Goal: Task Accomplishment & Management: Use online tool/utility

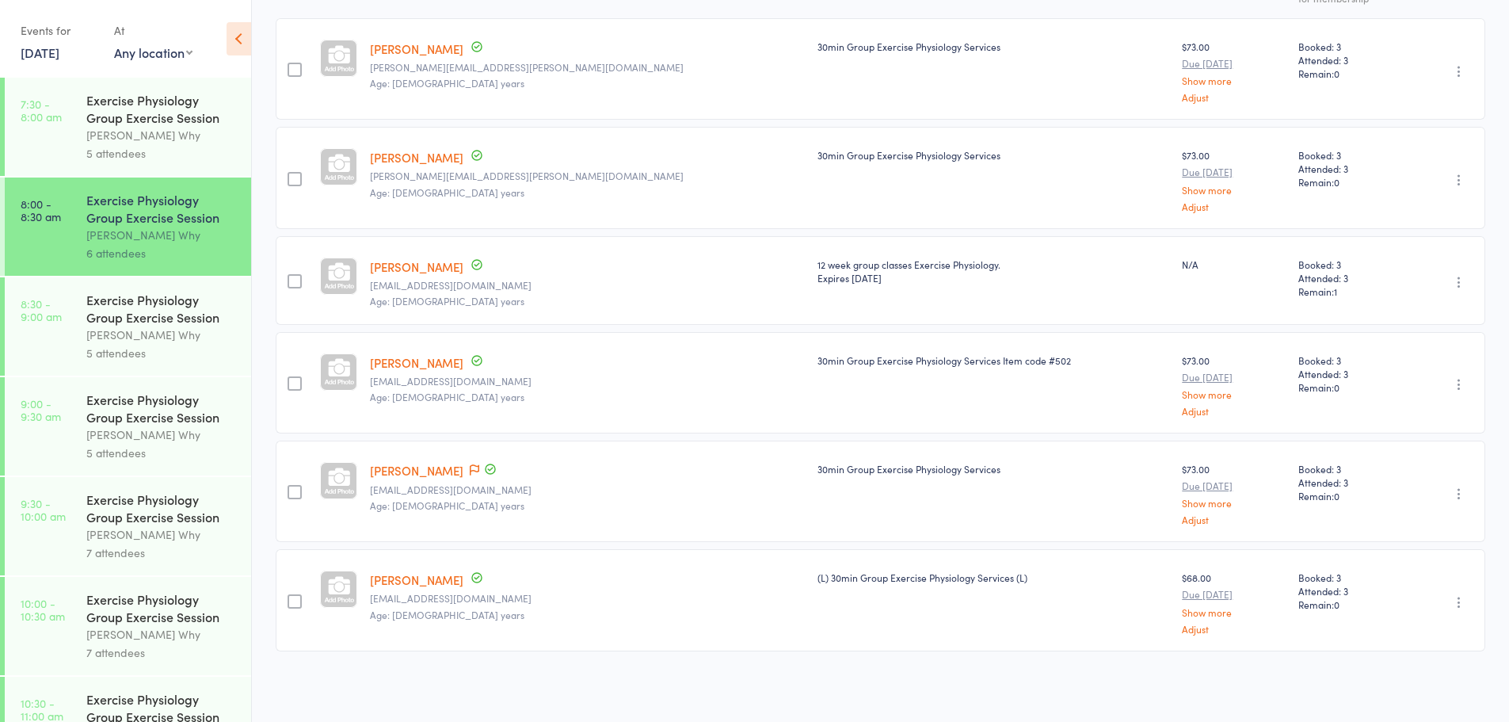
scroll to position [154, 0]
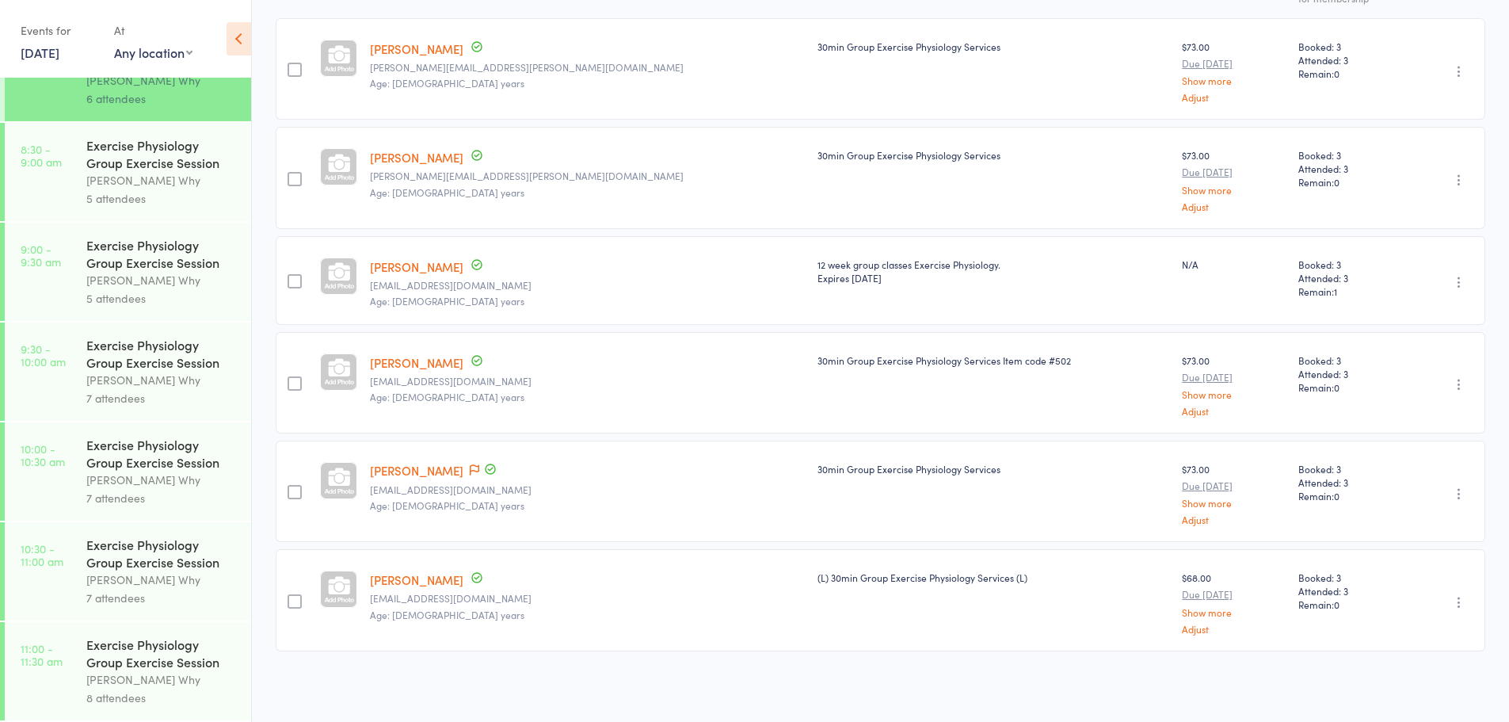
click at [145, 482] on div "Dee Why" at bounding box center [161, 480] width 151 height 18
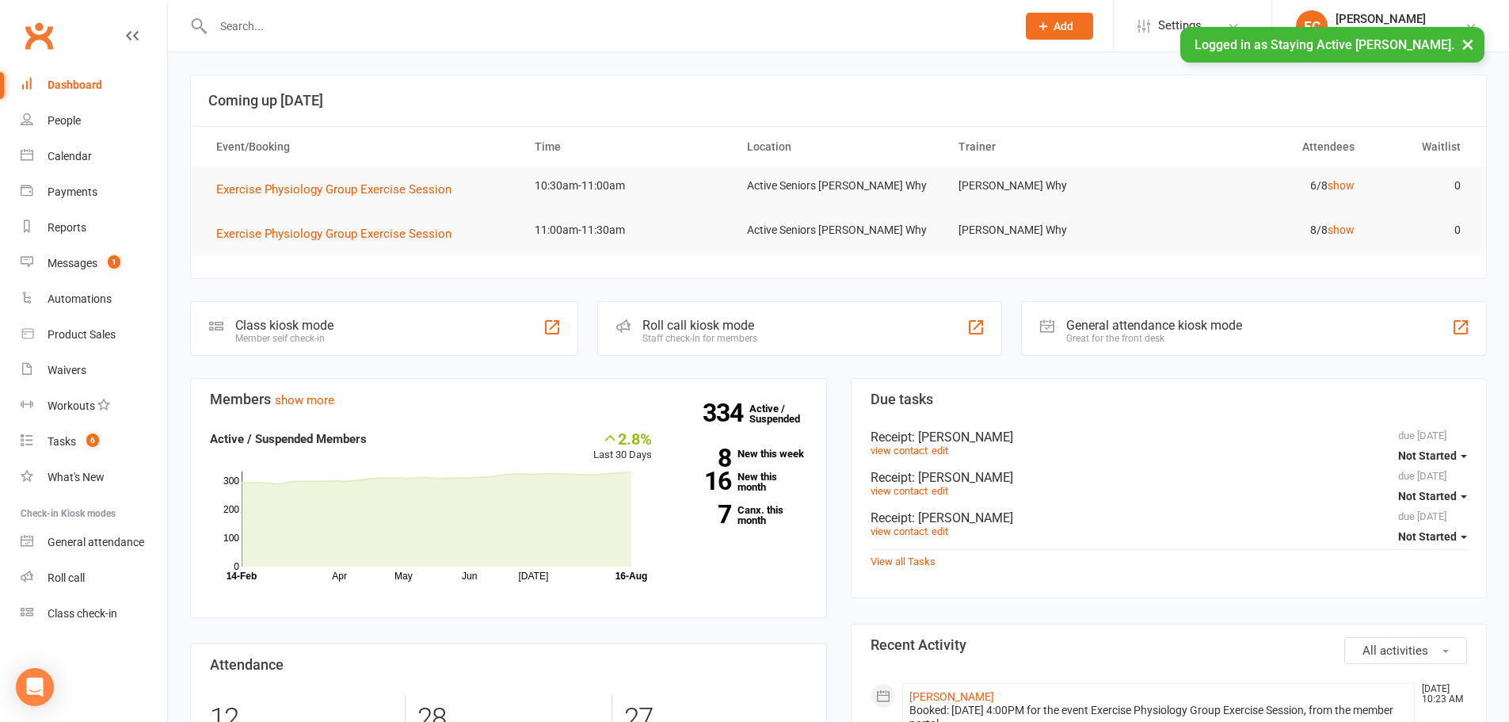
click at [276, 34] on input "text" at bounding box center [606, 26] width 797 height 22
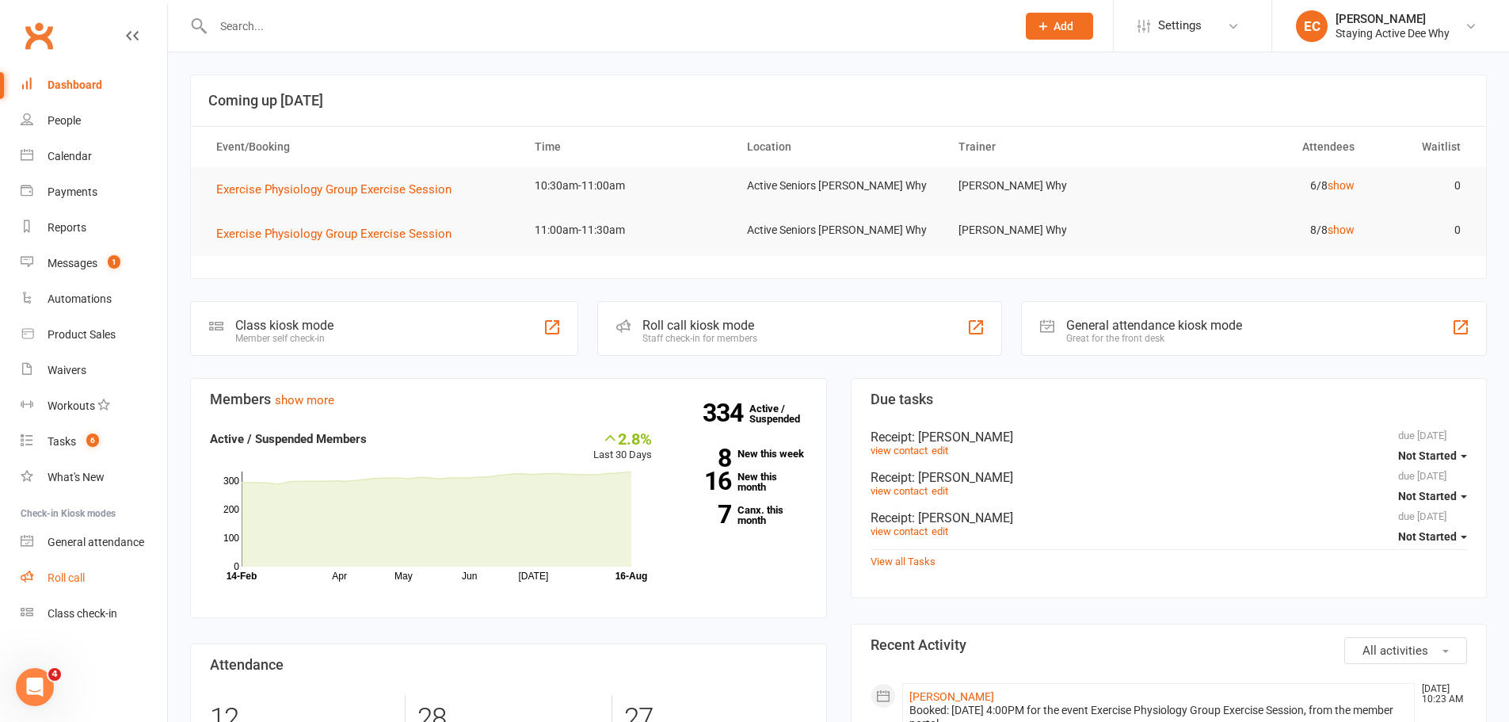
click at [101, 569] on link "Roll call" at bounding box center [94, 578] width 147 height 36
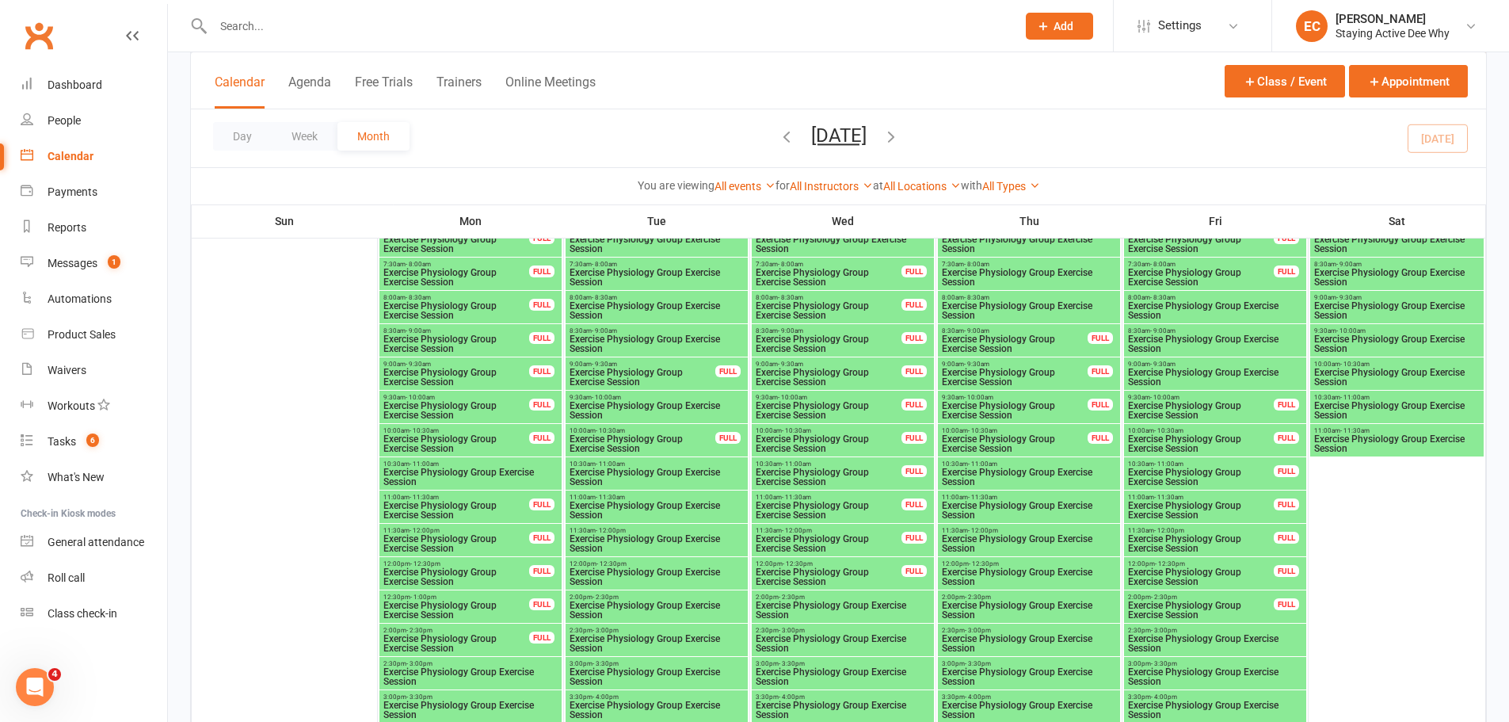
click at [624, 507] on span "Exercise Physiology Group Exercise Session" at bounding box center [657, 510] width 176 height 19
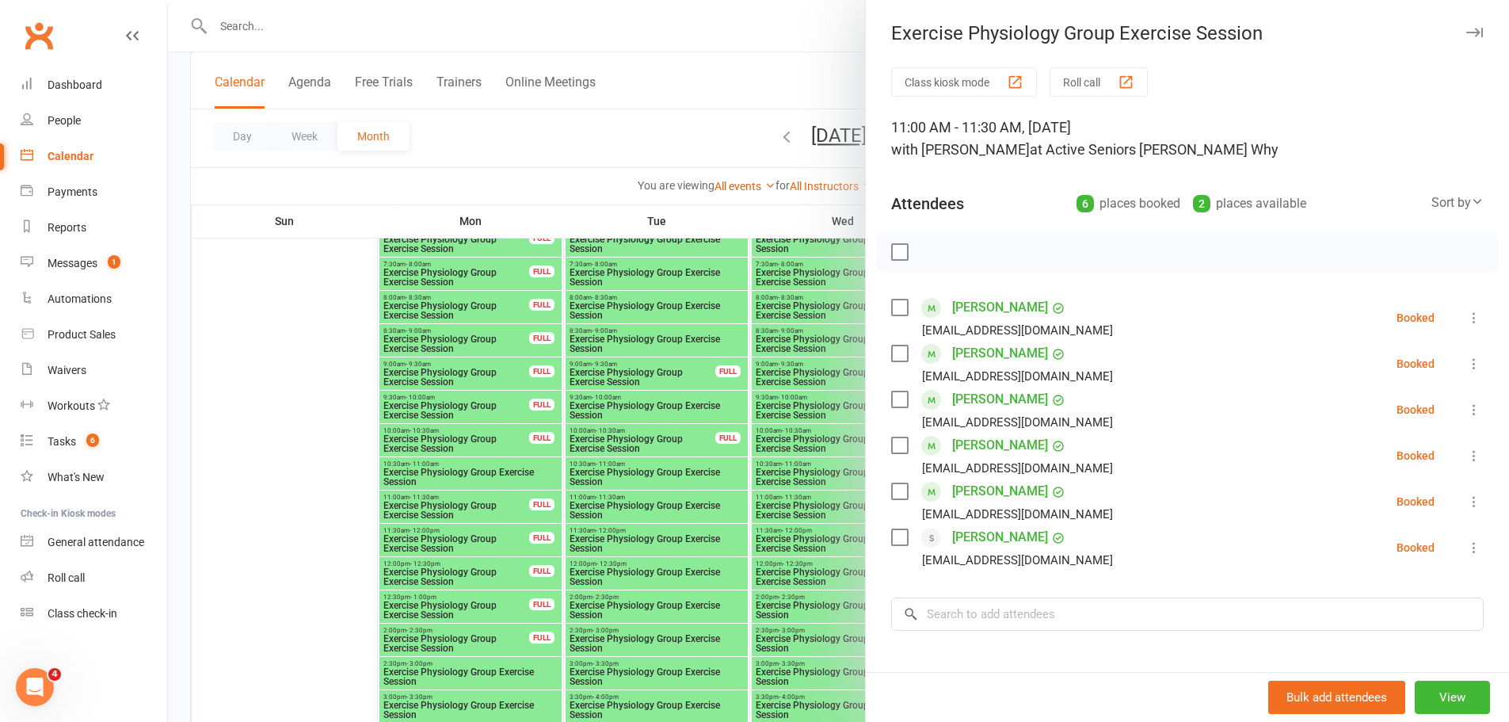
click at [1466, 32] on icon "button" at bounding box center [1474, 33] width 17 height 10
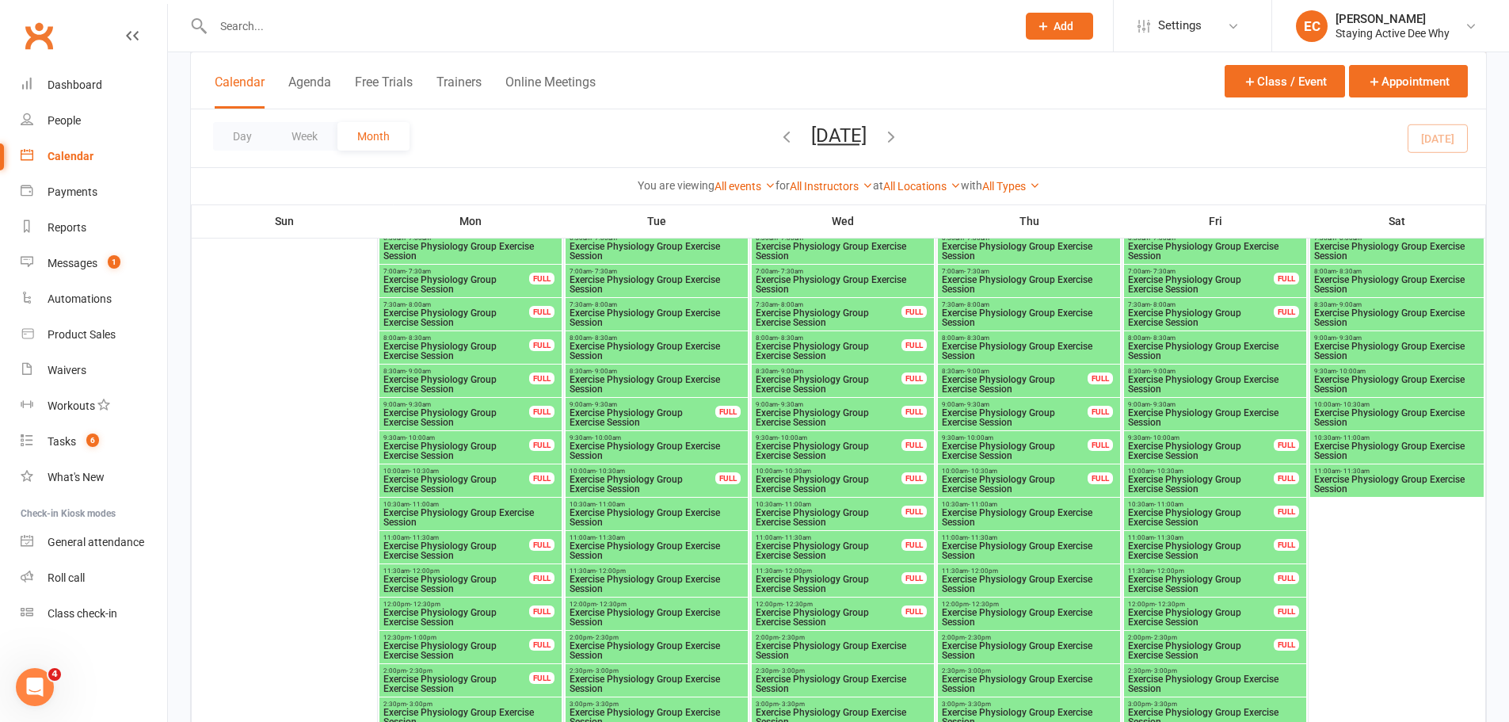
scroll to position [1981, 0]
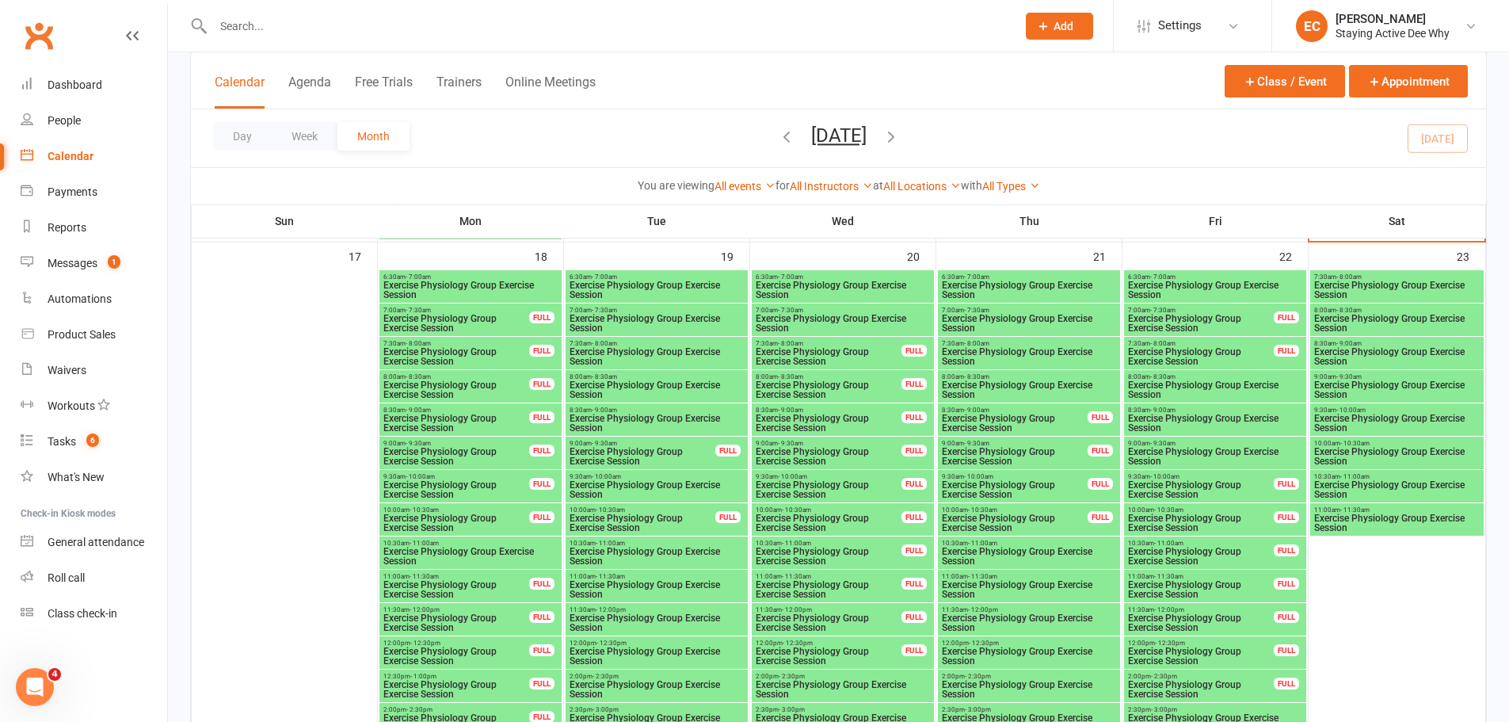
click at [997, 485] on span "Exercise Physiology Group Exercise Session" at bounding box center [1014, 489] width 147 height 19
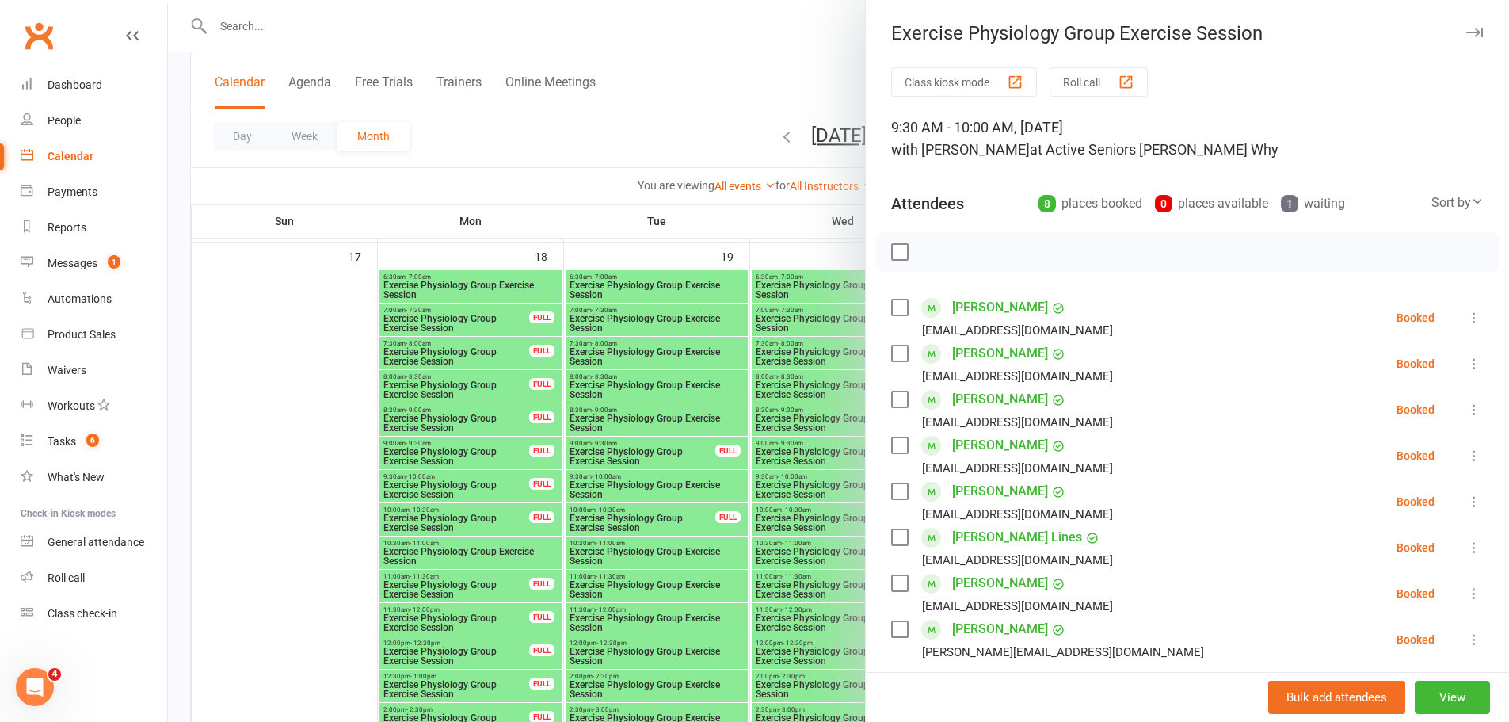
click at [1466, 28] on icon "button" at bounding box center [1474, 33] width 17 height 10
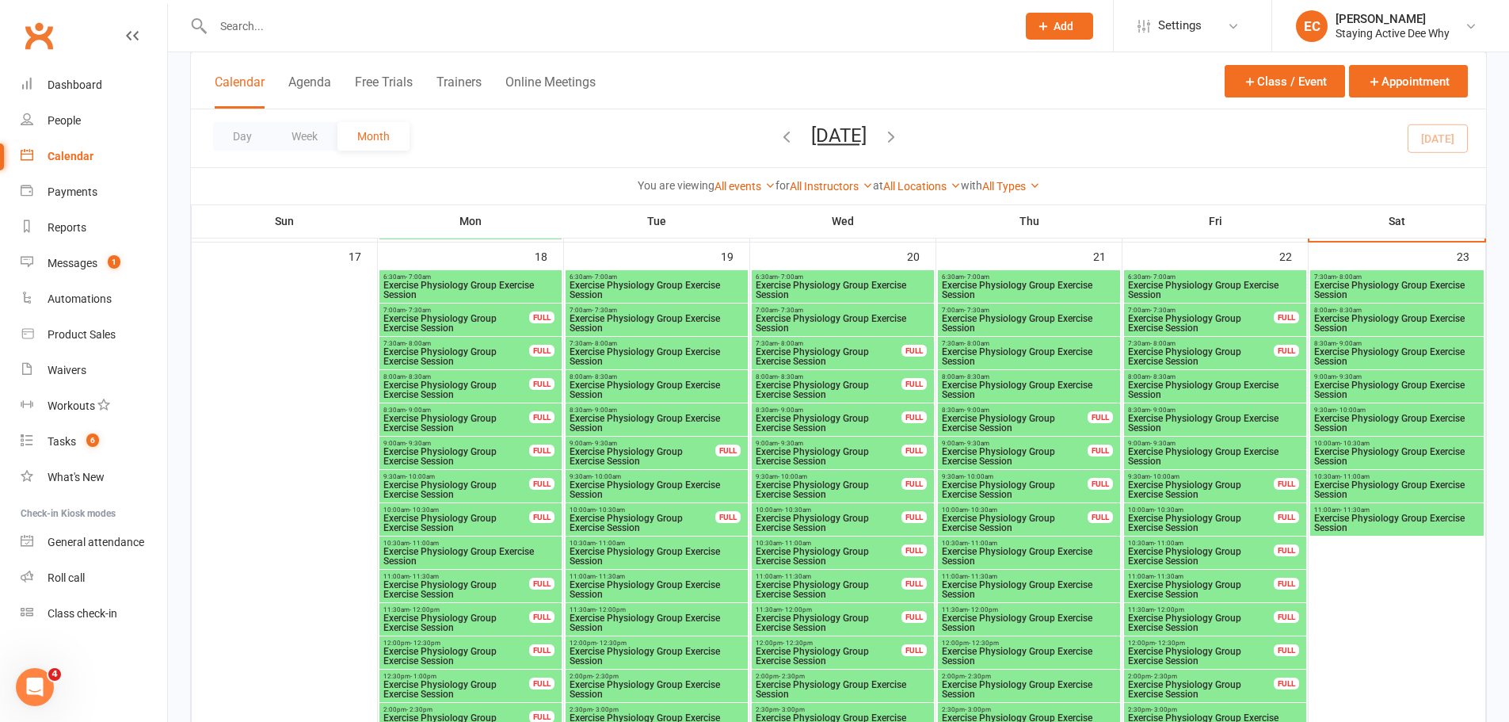
click at [1355, 444] on span "- 10:30am" at bounding box center [1354, 443] width 29 height 7
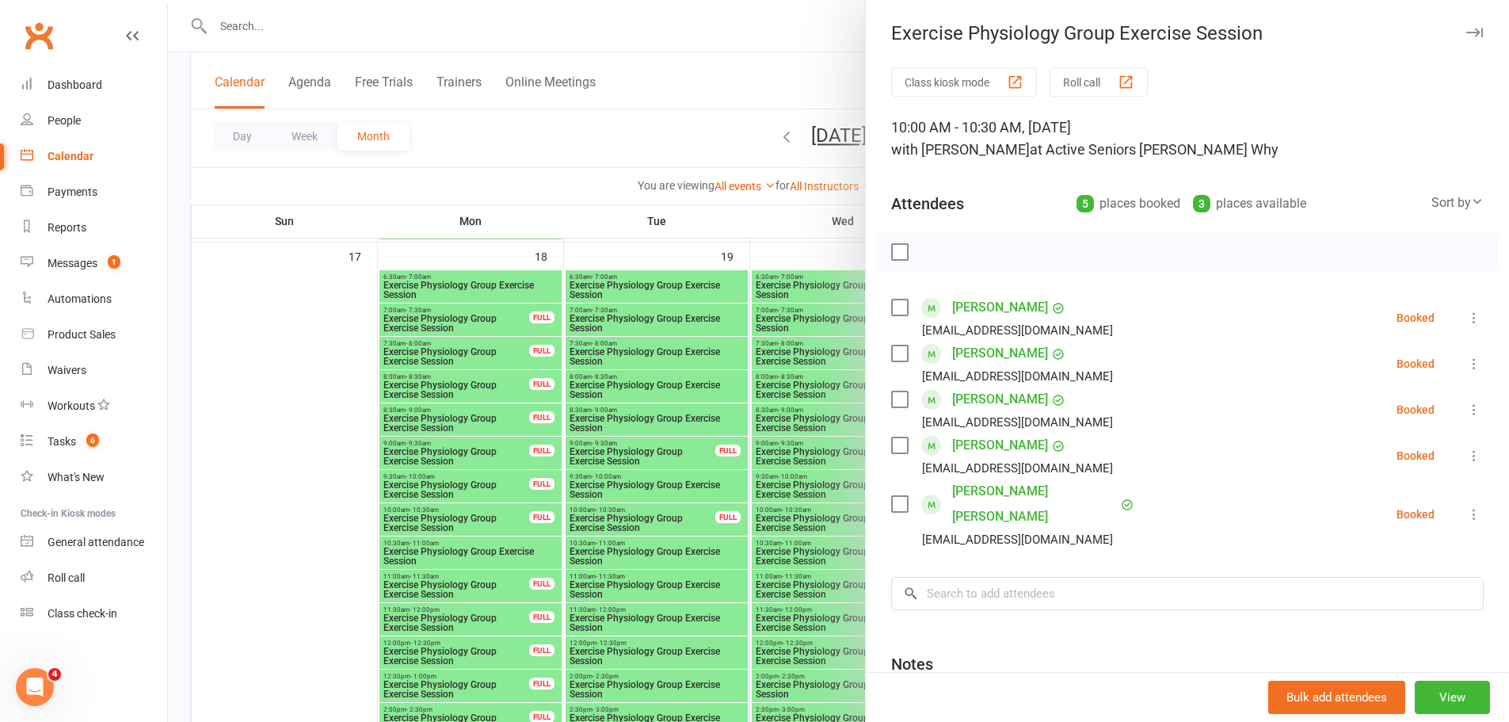
click at [1465, 37] on button "button" at bounding box center [1474, 32] width 19 height 19
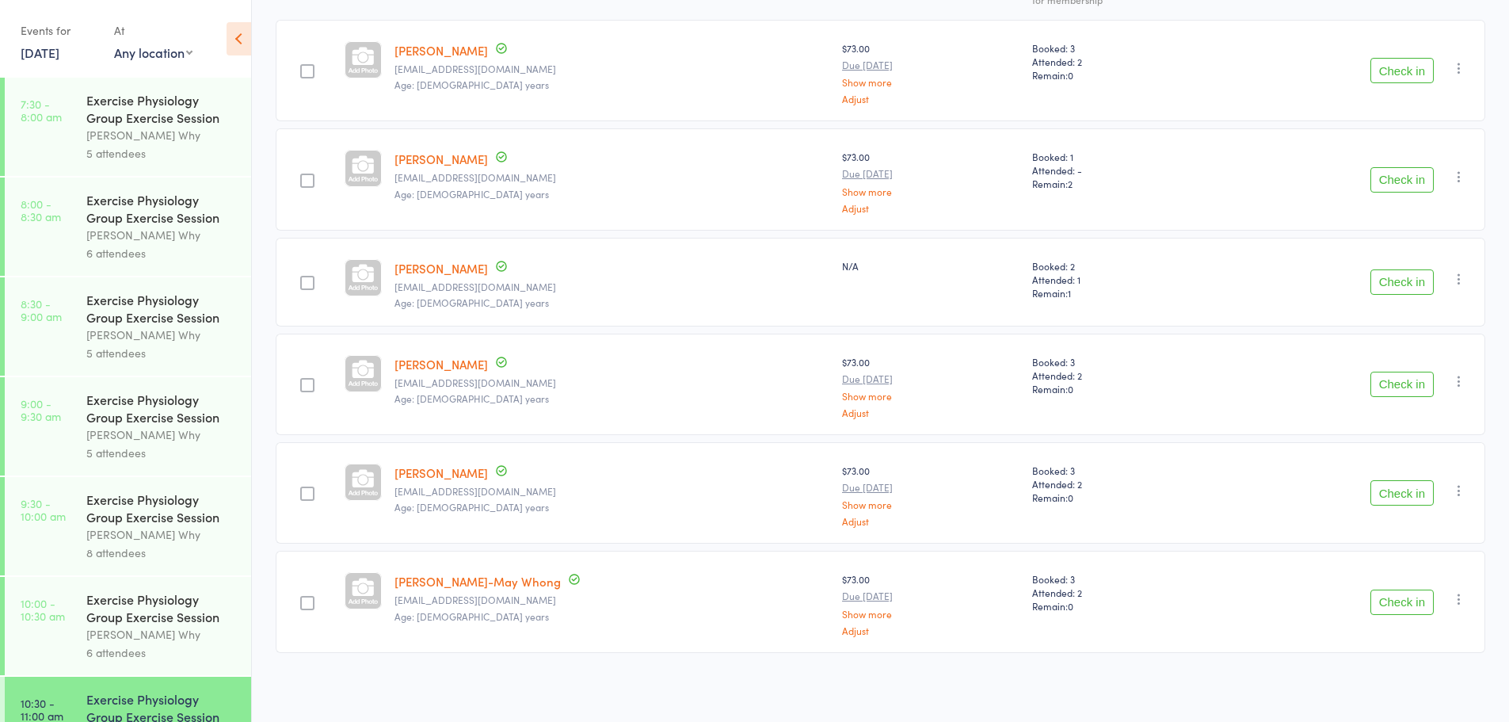
scroll to position [244, 0]
click at [1400, 487] on button "Check in" at bounding box center [1402, 491] width 63 height 25
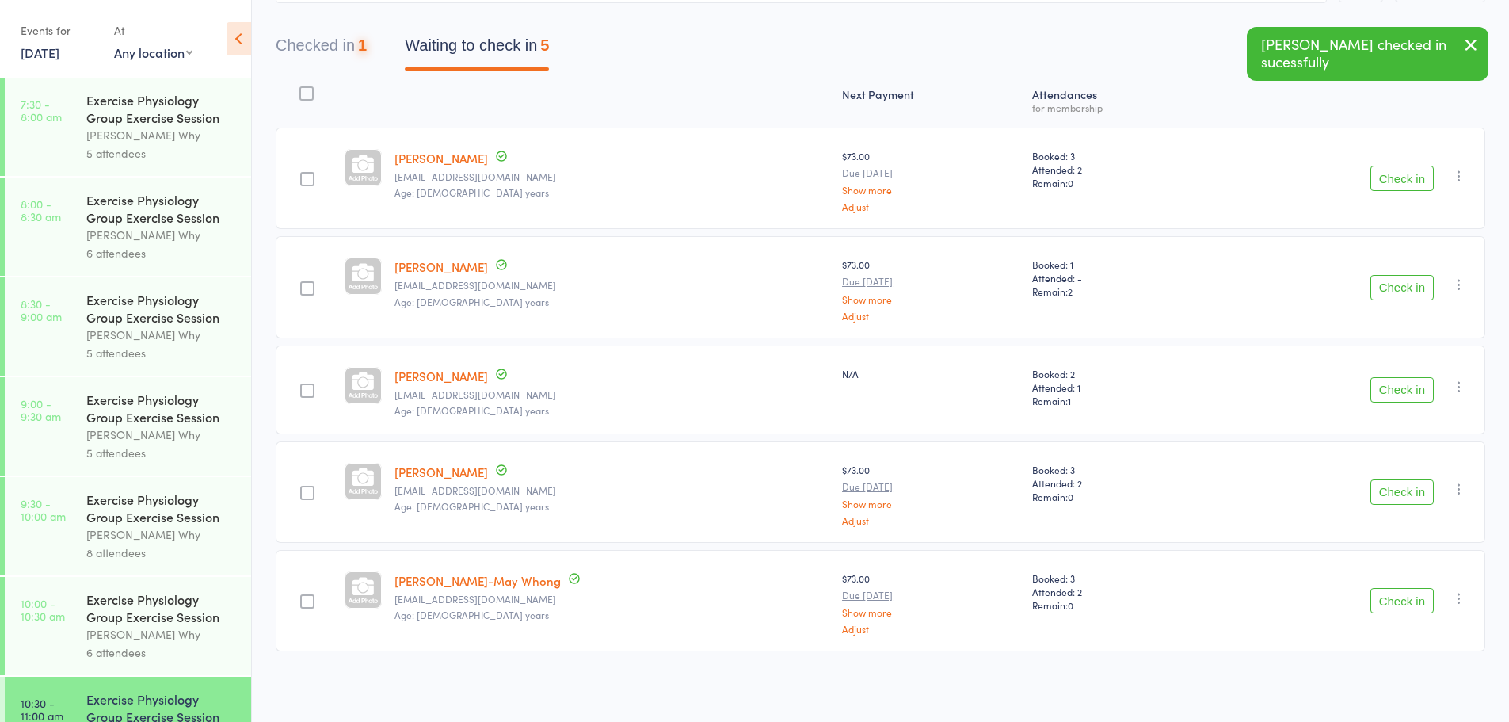
scroll to position [135, 0]
click at [1421, 598] on button "Check in" at bounding box center [1402, 600] width 63 height 25
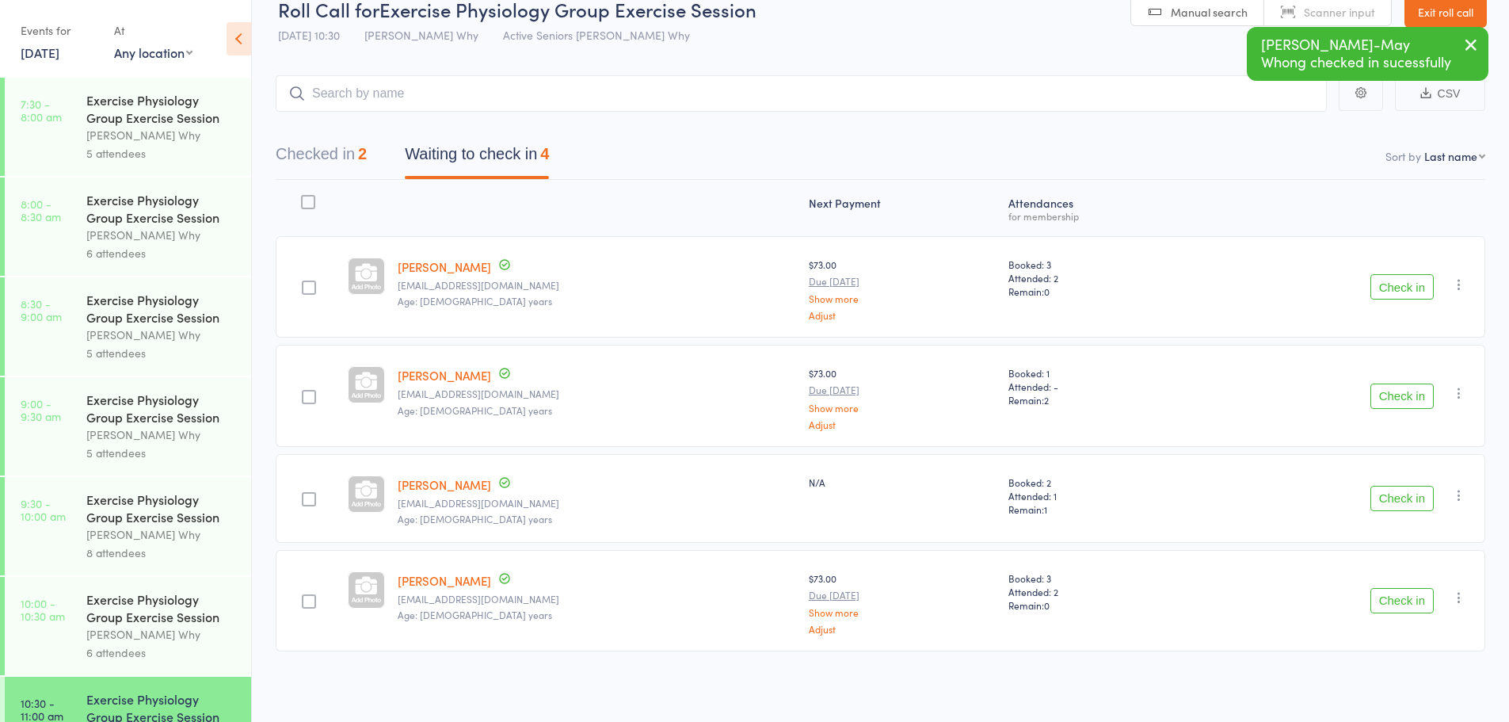
click at [330, 147] on button "Checked in 2" at bounding box center [321, 158] width 91 height 42
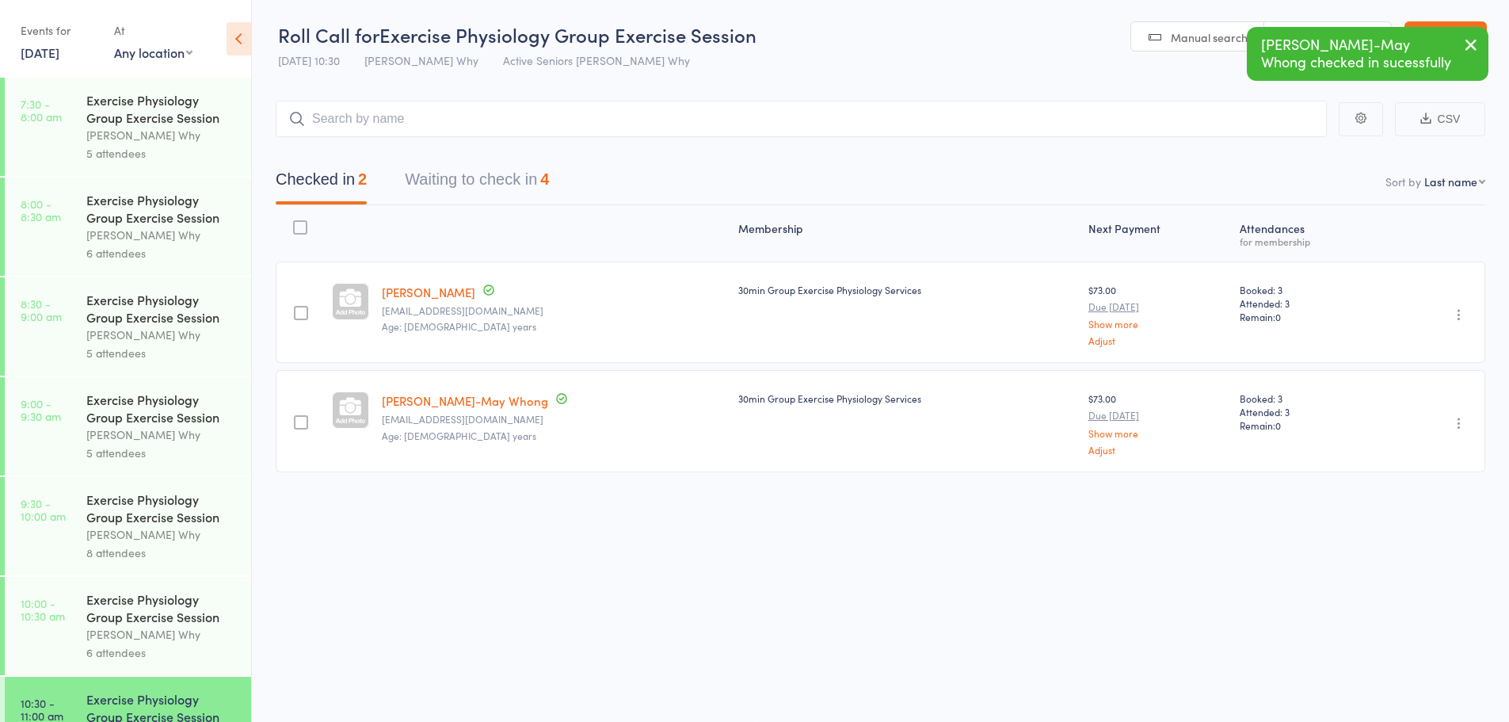
click at [497, 181] on button "Waiting to check in 4" at bounding box center [477, 183] width 144 height 42
